Goal: Task Accomplishment & Management: Manage account settings

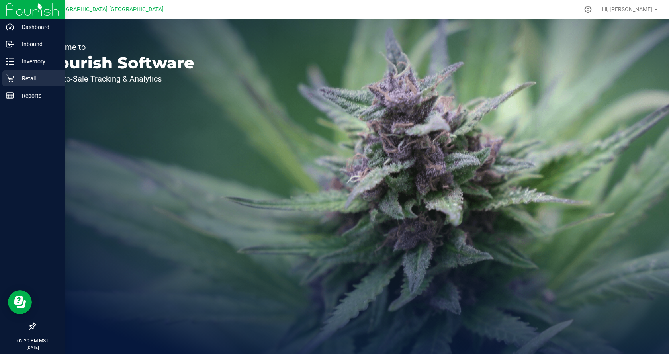
click at [43, 79] on p "Retail" at bounding box center [38, 79] width 48 height 10
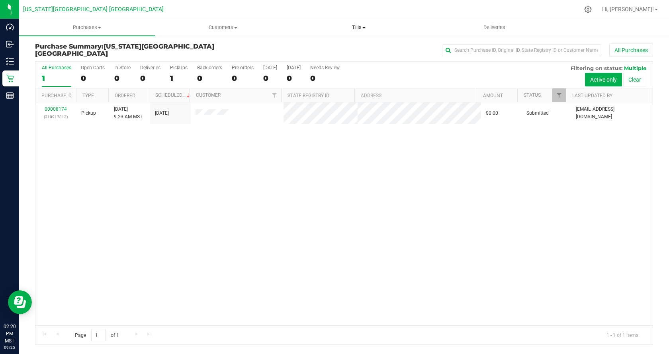
click at [352, 32] on uib-tab-heading "Tills Manage tills" at bounding box center [358, 28] width 135 height 16
click at [334, 48] on span "Manage tills" at bounding box center [318, 48] width 54 height 7
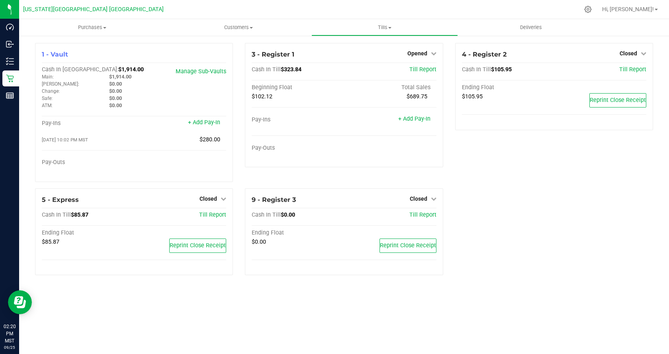
click at [528, 166] on div "4 - Register 2 Closed Open Till Cash In Till $105.95 Till Report Ending Float $…" at bounding box center [554, 115] width 210 height 145
